Goal: Task Accomplishment & Management: Complete application form

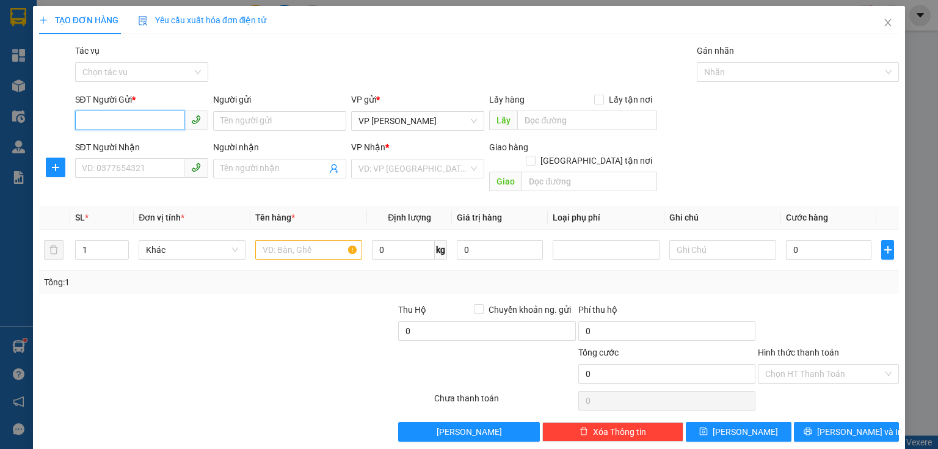
click at [107, 117] on input "SĐT Người Gửi *" at bounding box center [129, 121] width 109 height 20
type input "0344706716"
click at [235, 117] on input "Người gửi" at bounding box center [279, 121] width 133 height 20
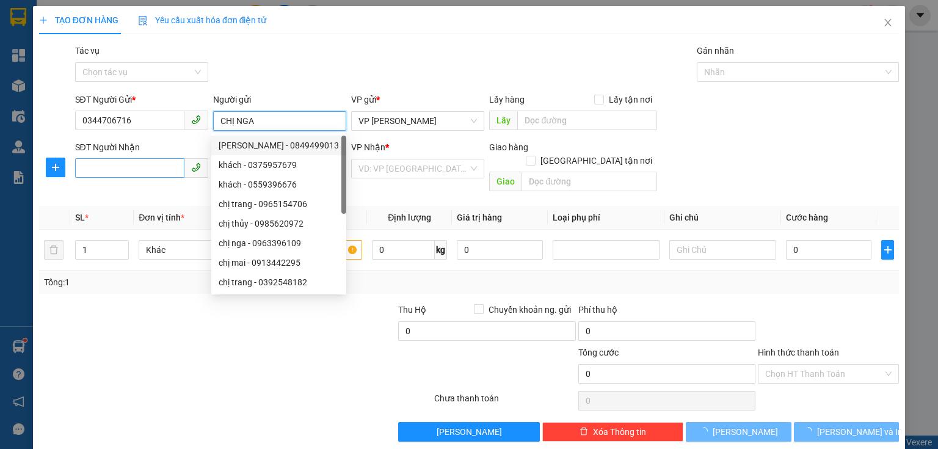
type input "CHỊ NGA"
click at [151, 172] on input "SĐT Người Nhận" at bounding box center [129, 168] width 109 height 20
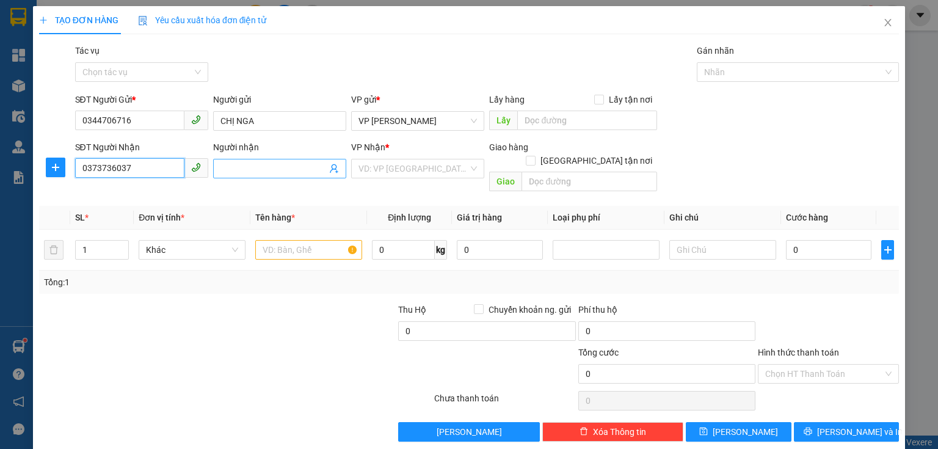
type input "0373736037"
click at [234, 169] on input "Người nhận" at bounding box center [273, 168] width 106 height 13
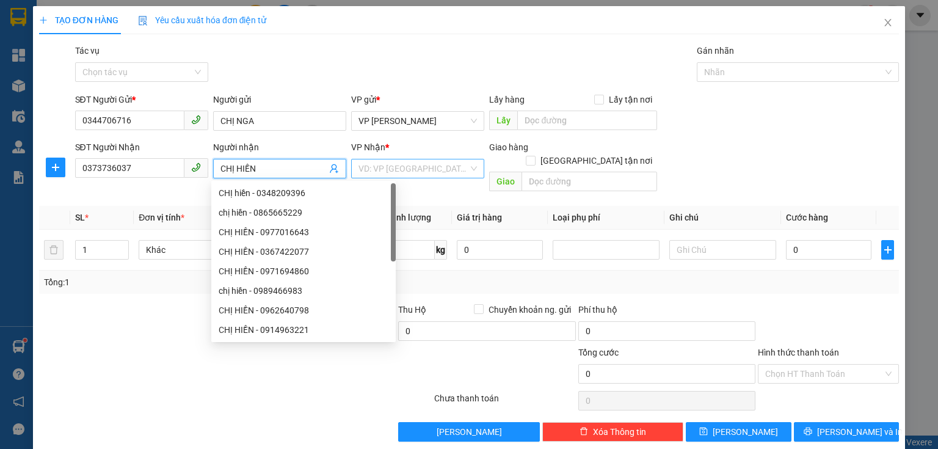
type input "CHỊ HIỀN"
click at [383, 171] on input "search" at bounding box center [413, 168] width 110 height 18
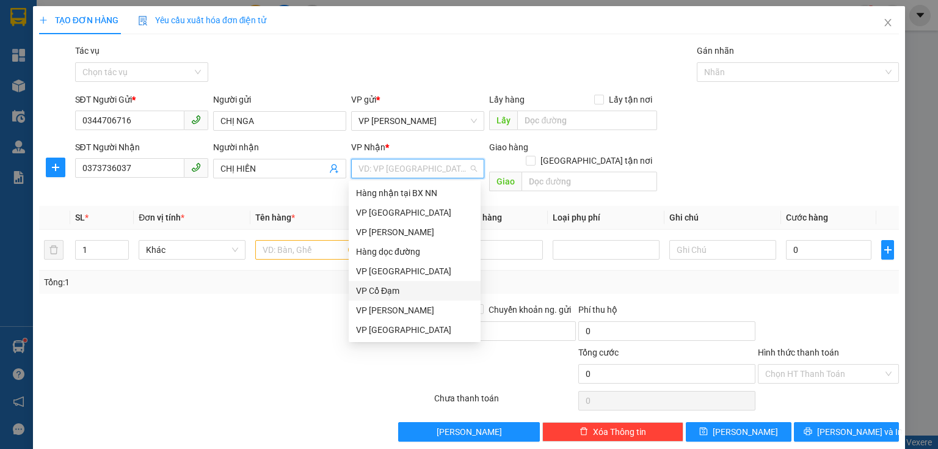
click at [389, 293] on div "VP Cổ Đạm" at bounding box center [414, 290] width 117 height 13
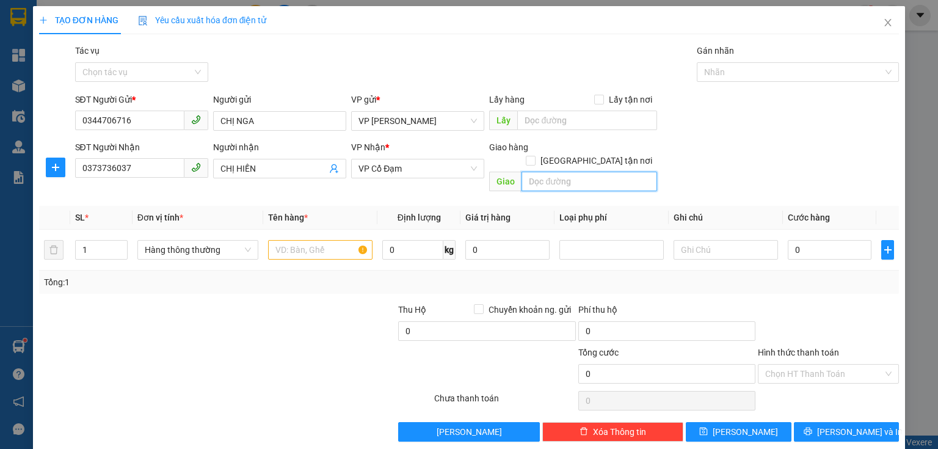
click at [543, 172] on input "text" at bounding box center [589, 182] width 136 height 20
type input "AN LỘC"
click at [308, 240] on input "text" at bounding box center [320, 250] width 104 height 20
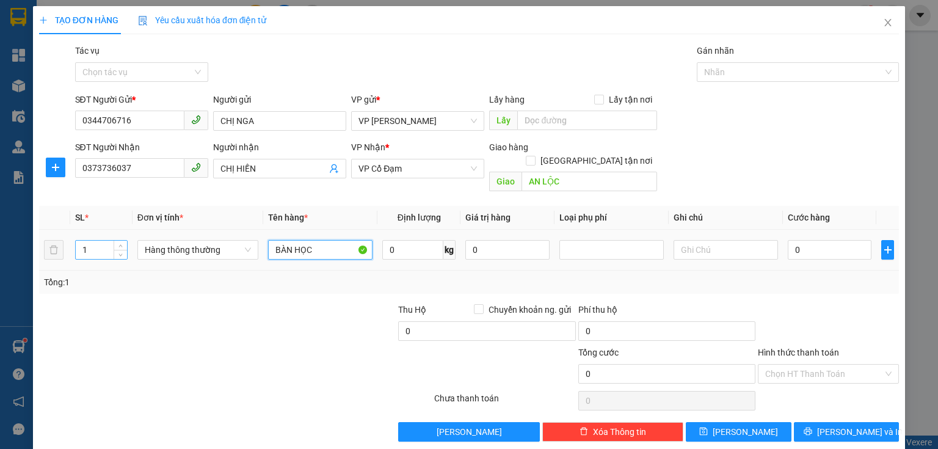
type input "BÀN HỌC"
click at [95, 243] on input "1" at bounding box center [101, 250] width 51 height 18
type input "2"
click at [828, 240] on input "0" at bounding box center [830, 250] width 84 height 20
type input "1"
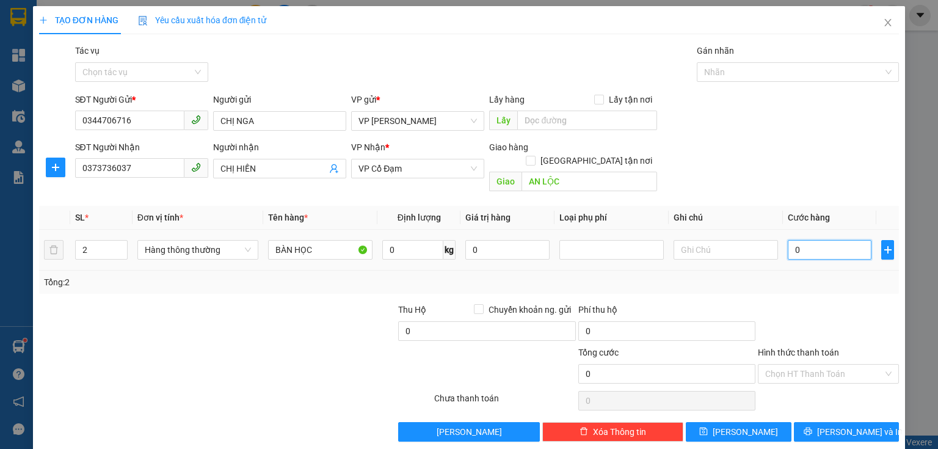
type input "1"
type input "15"
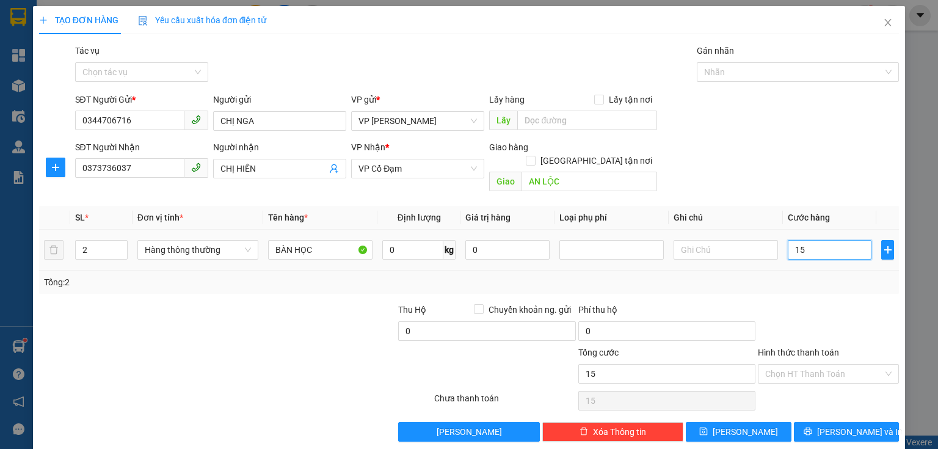
type input "150"
type input "150.000"
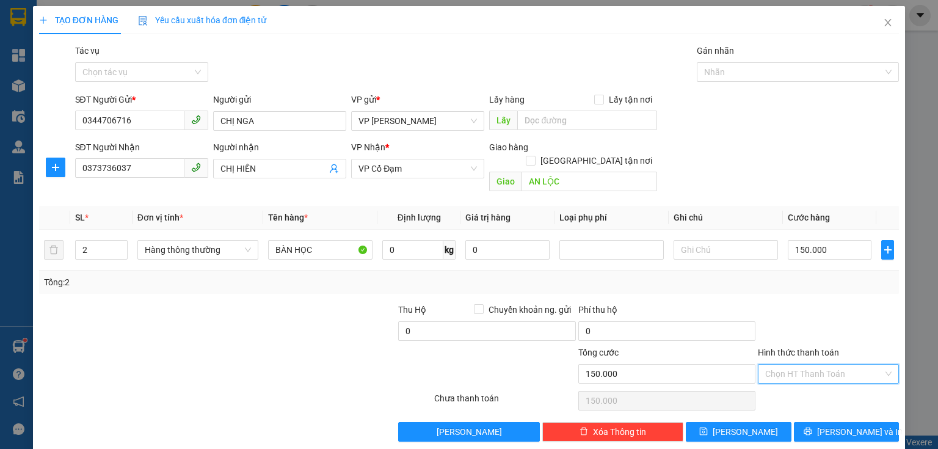
click at [849, 364] on input "Hình thức thanh toán" at bounding box center [824, 373] width 118 height 18
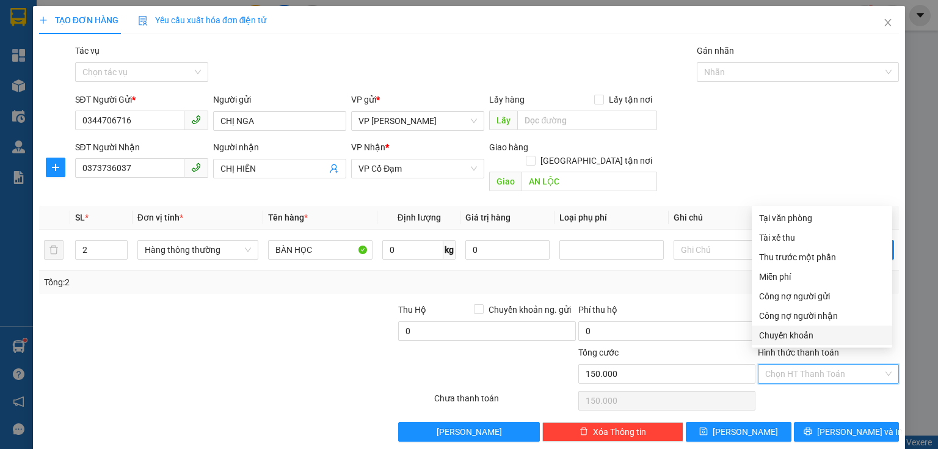
click at [833, 337] on div "Chuyển khoản" at bounding box center [822, 334] width 126 height 13
type input "0"
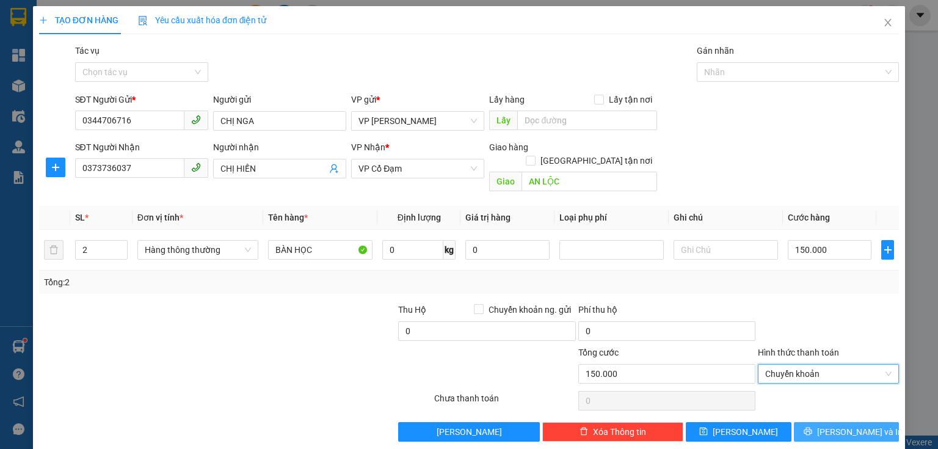
click at [835, 425] on span "[PERSON_NAME] và In" at bounding box center [859, 431] width 85 height 13
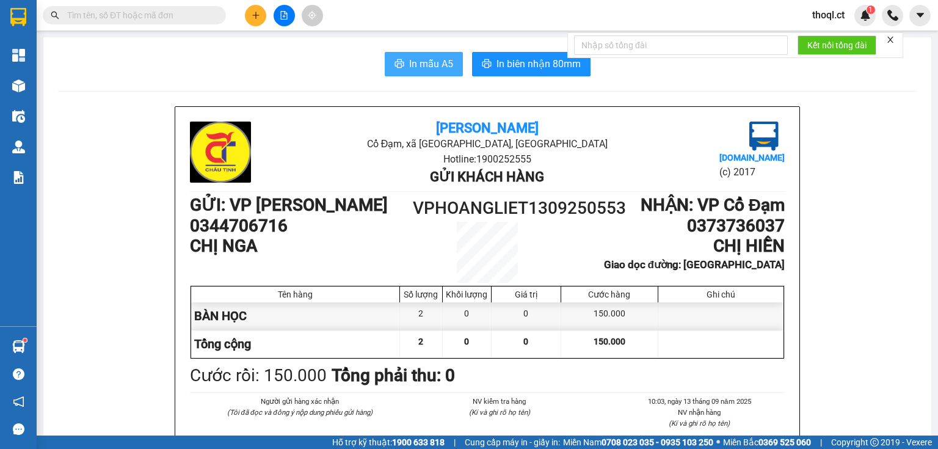
click at [427, 68] on span "In mẫu A5" at bounding box center [431, 63] width 44 height 15
click at [259, 10] on button at bounding box center [255, 15] width 21 height 21
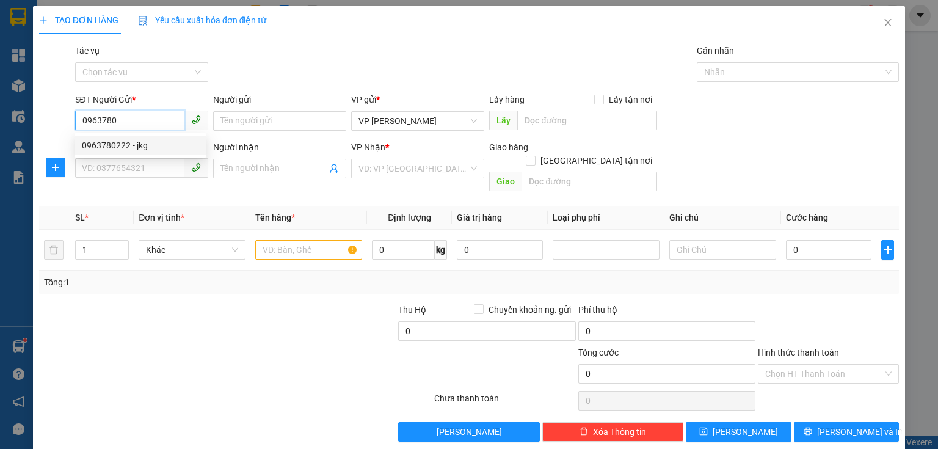
click at [140, 140] on div "0963780222 - jkg" at bounding box center [140, 145] width 117 height 13
type input "0963780222"
type input "jkg"
type input "0382939990"
type input "cô loan"
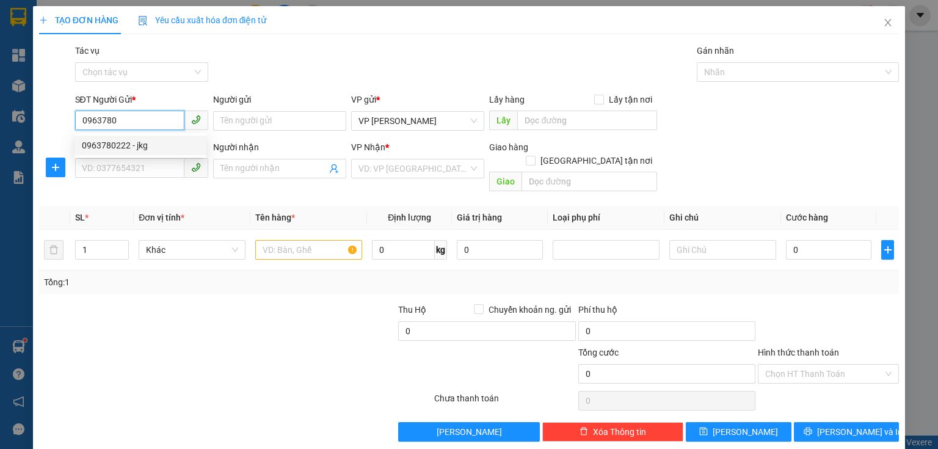
type input "hậu lộc"
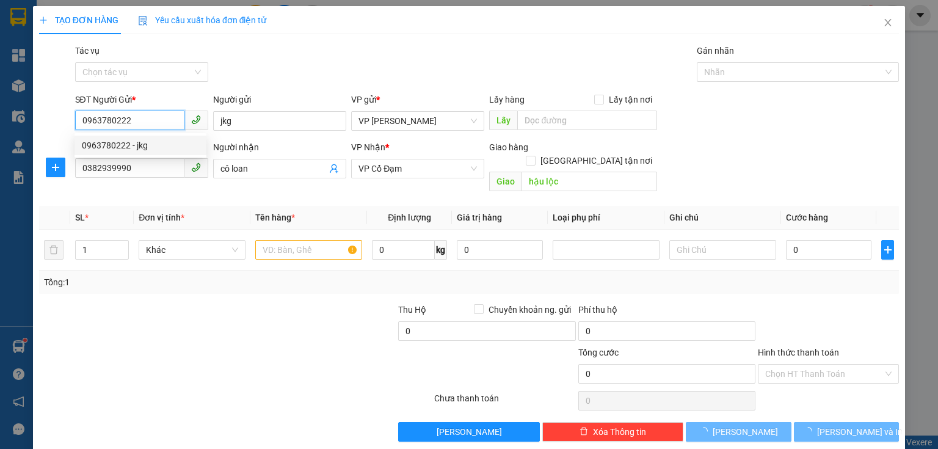
type input "30.000"
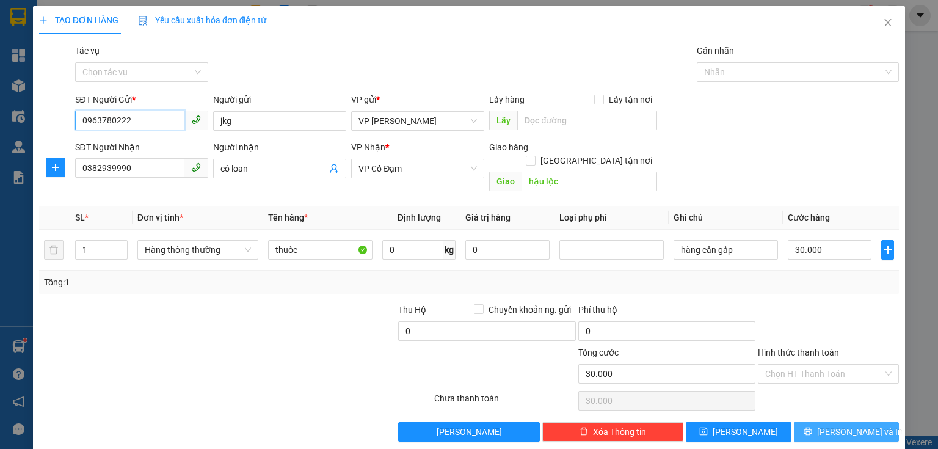
type input "0963780222"
click at [828, 422] on button "[PERSON_NAME] và In" at bounding box center [847, 432] width 106 height 20
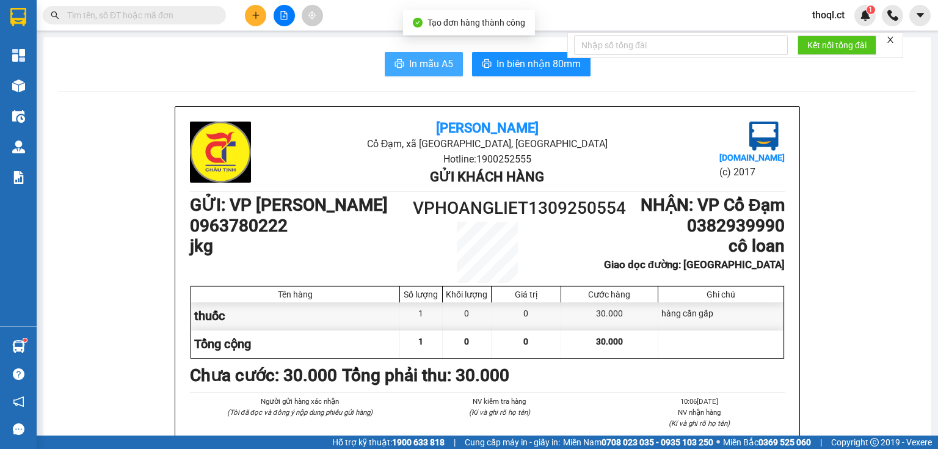
click at [440, 57] on span "In mẫu A5" at bounding box center [431, 63] width 44 height 15
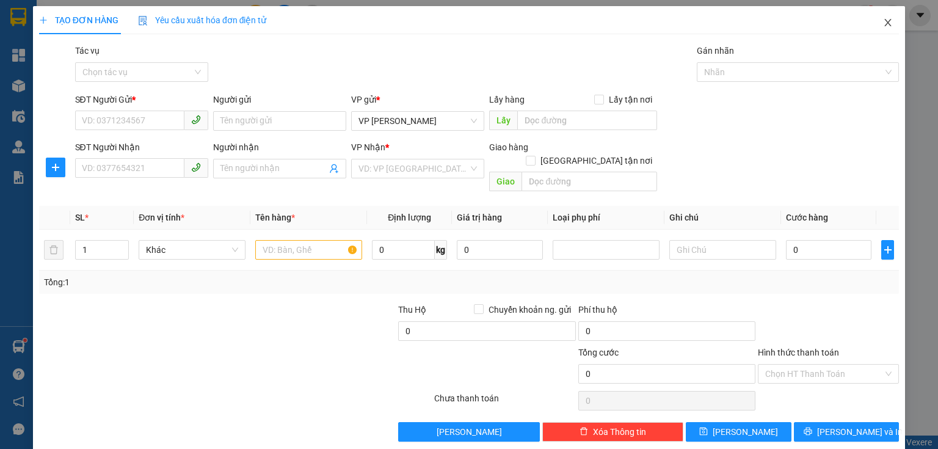
click at [883, 24] on icon "close" at bounding box center [888, 23] width 10 height 10
